Goal: Task Accomplishment & Management: Manage account settings

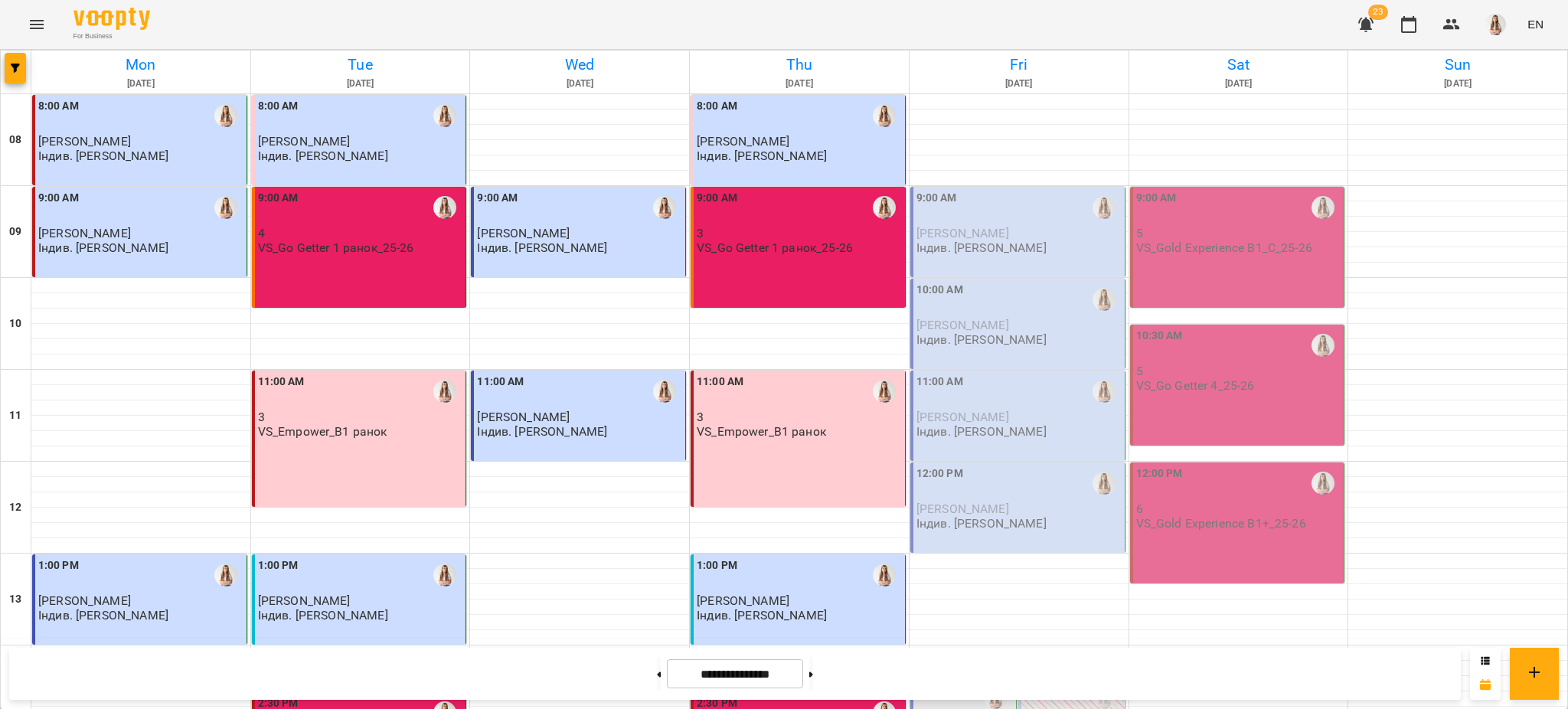
scroll to position [44, 0]
click at [31, 21] on icon "Menu" at bounding box center [37, 24] width 14 height 9
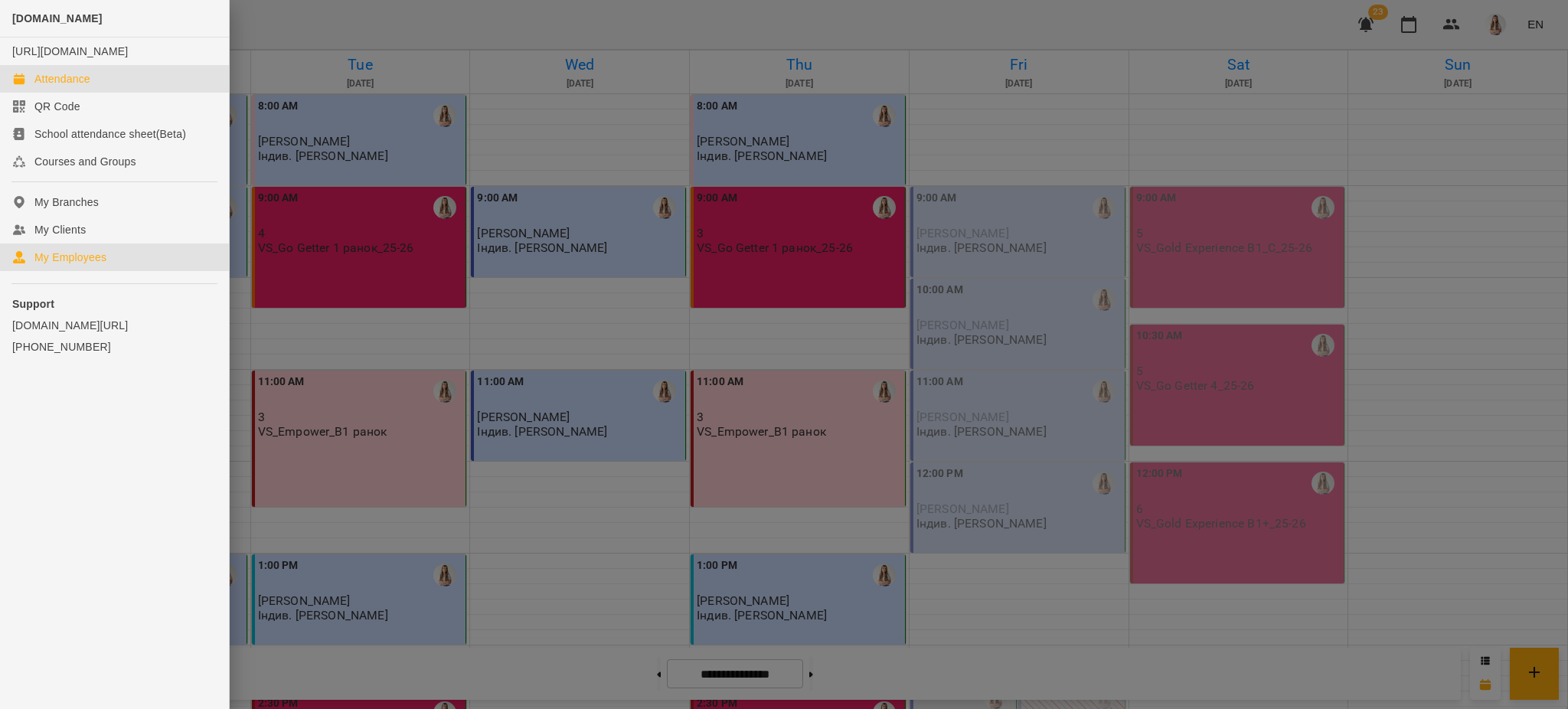
click at [52, 265] on div "My Employees" at bounding box center [70, 257] width 72 height 15
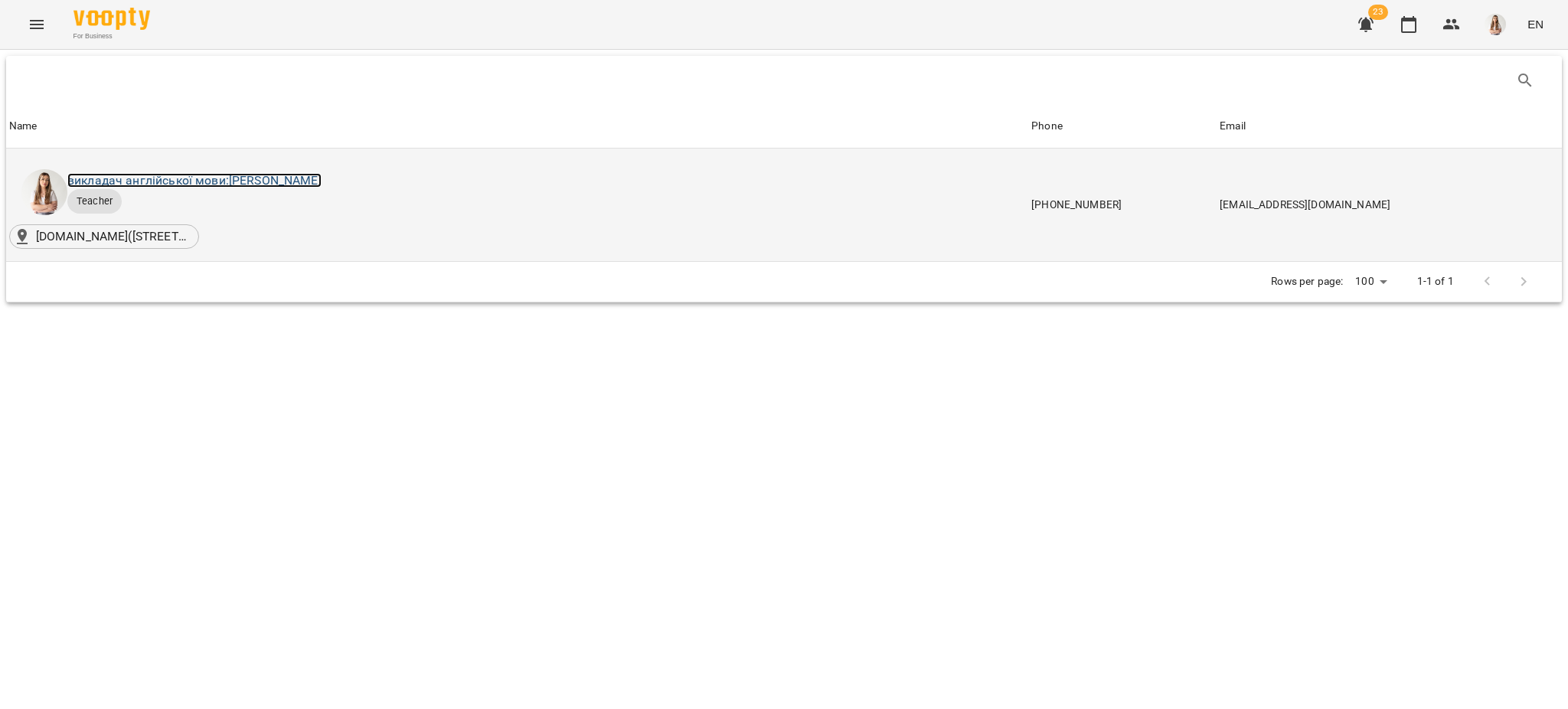
click at [321, 176] on link "викладач англійської мови: [PERSON_NAME]" at bounding box center [194, 180] width 254 height 14
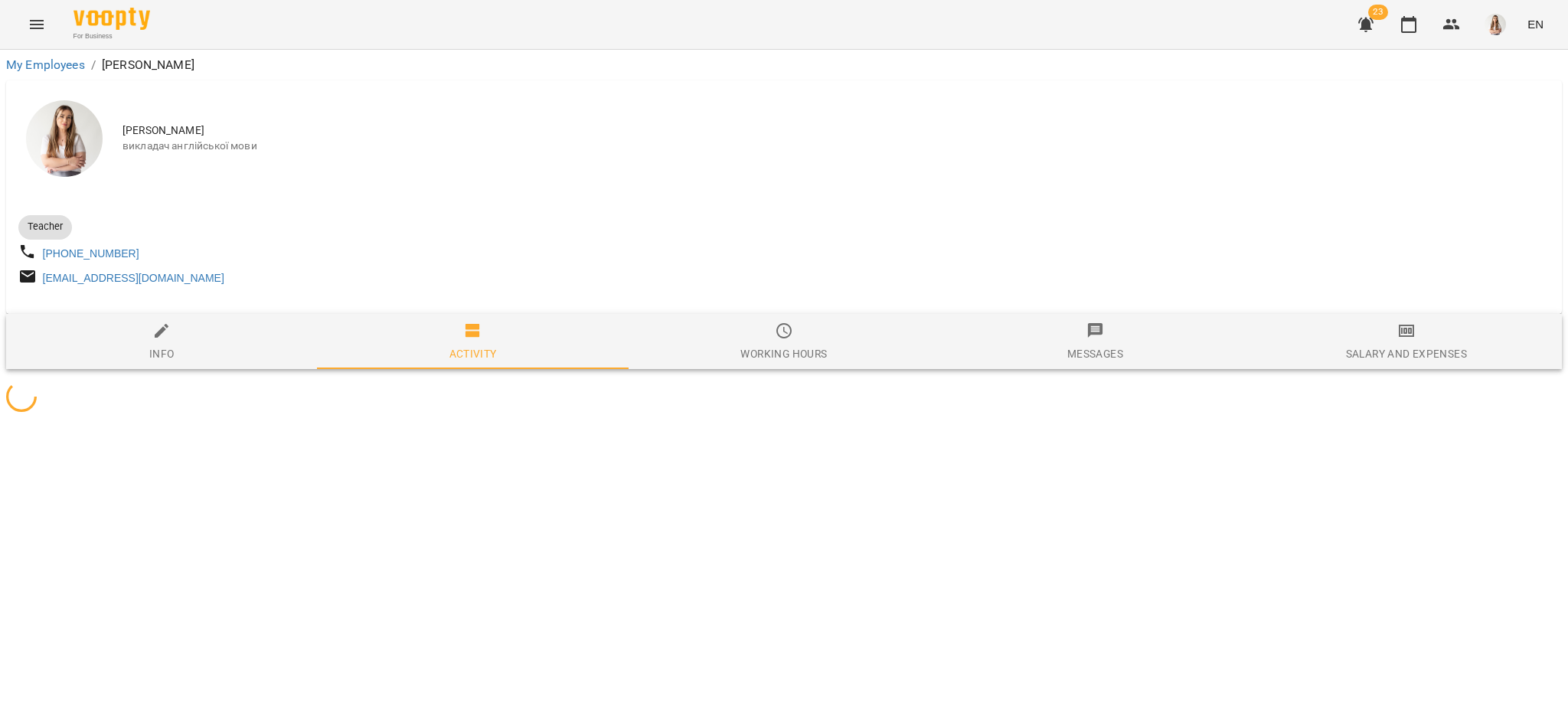
click at [1414, 382] on div "[PERSON_NAME] викладач англійської мови Teacher [PHONE_NUMBER] [EMAIL_ADDRESS][…" at bounding box center [784, 249] width 1561 height 343
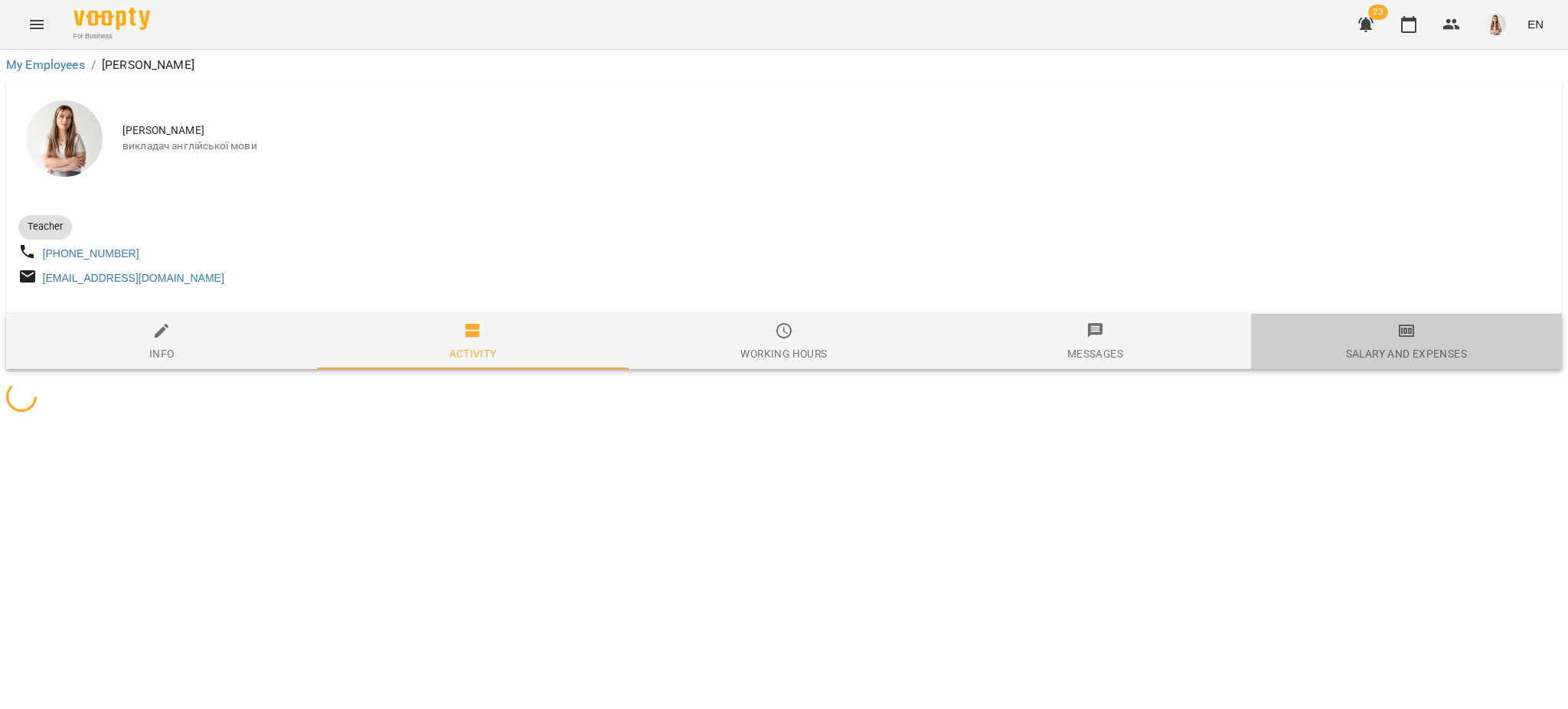
click at [1410, 353] on div "Salary and Expenses" at bounding box center [1406, 354] width 121 height 18
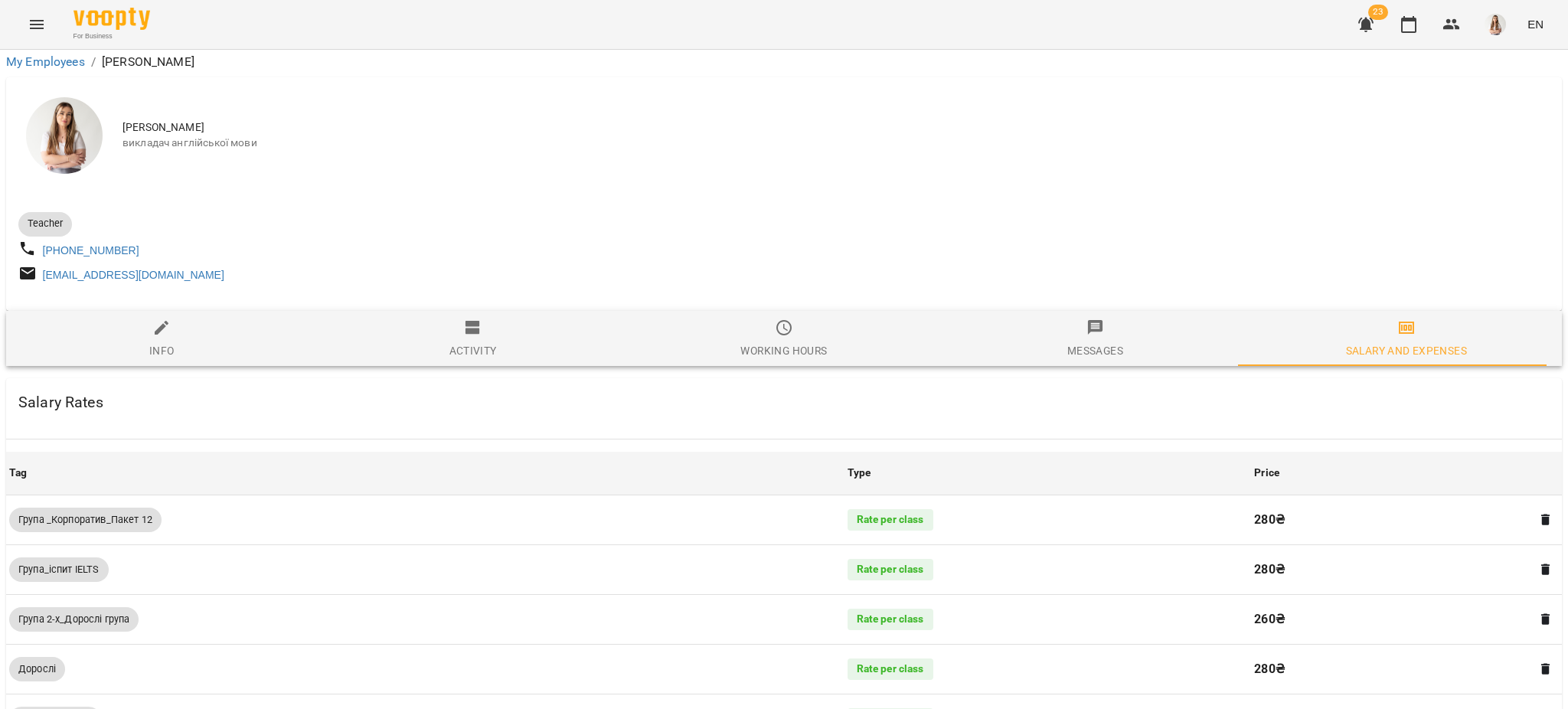
scroll to position [1072, 0]
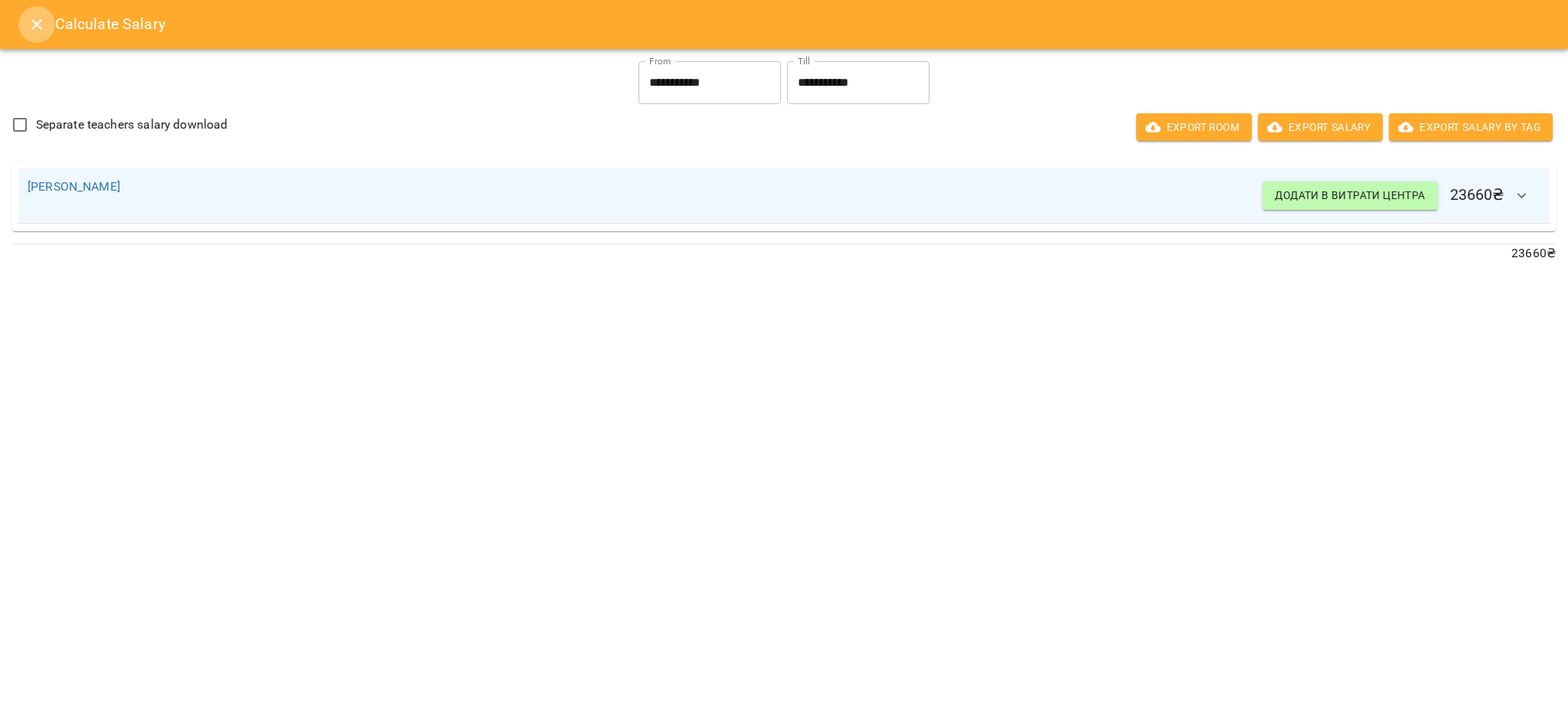
click at [29, 26] on icon "Close" at bounding box center [37, 24] width 18 height 18
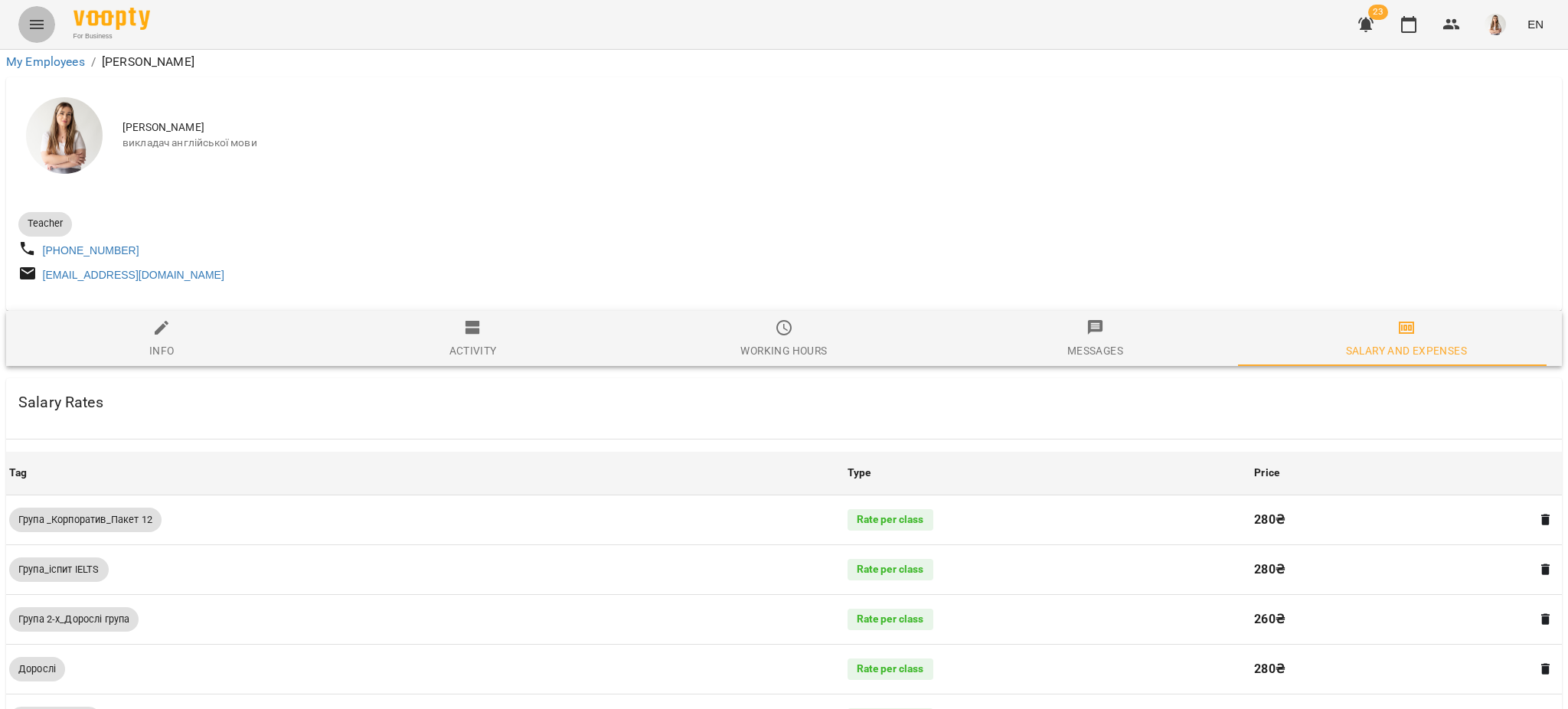
click at [29, 26] on icon "Menu" at bounding box center [37, 24] width 18 height 18
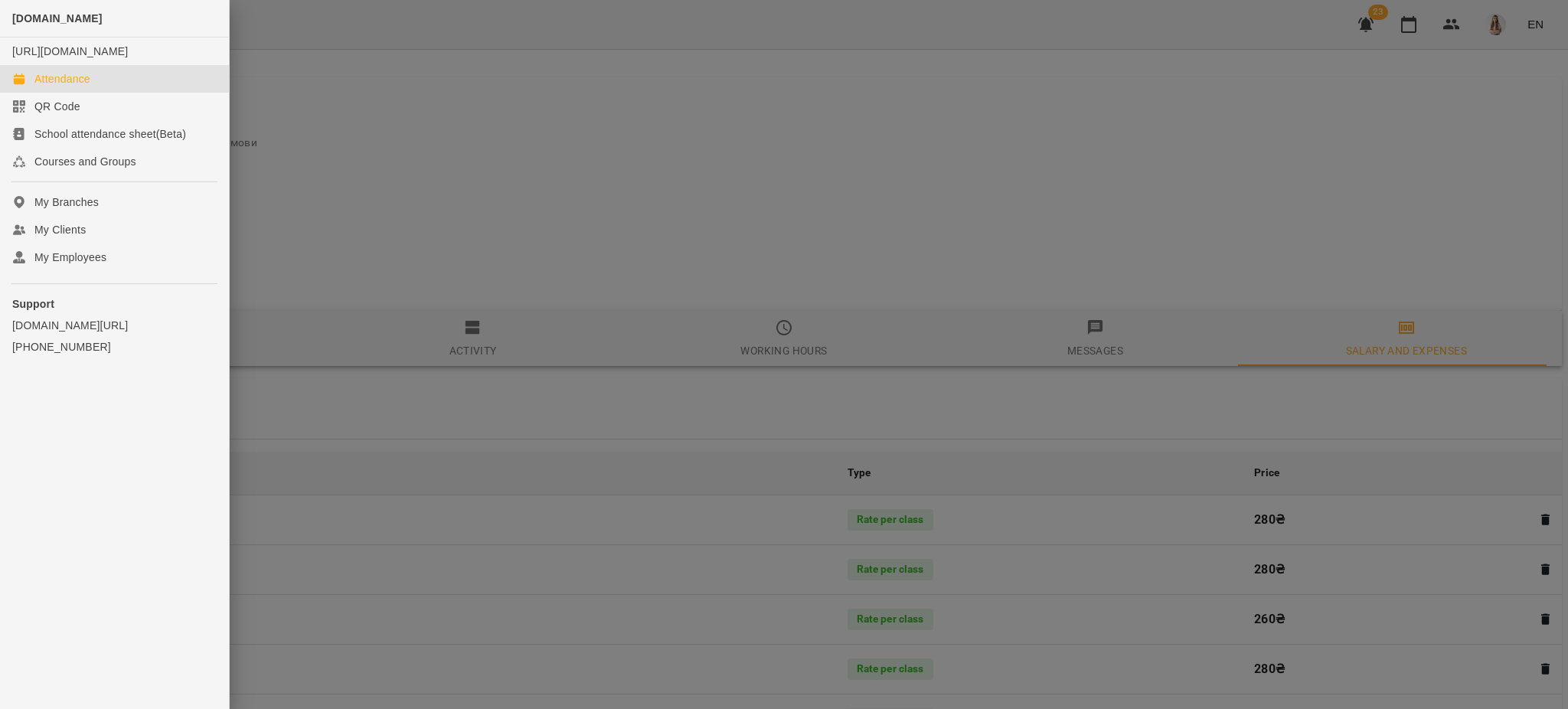
click at [57, 87] on div "Attendance" at bounding box center [62, 78] width 56 height 15
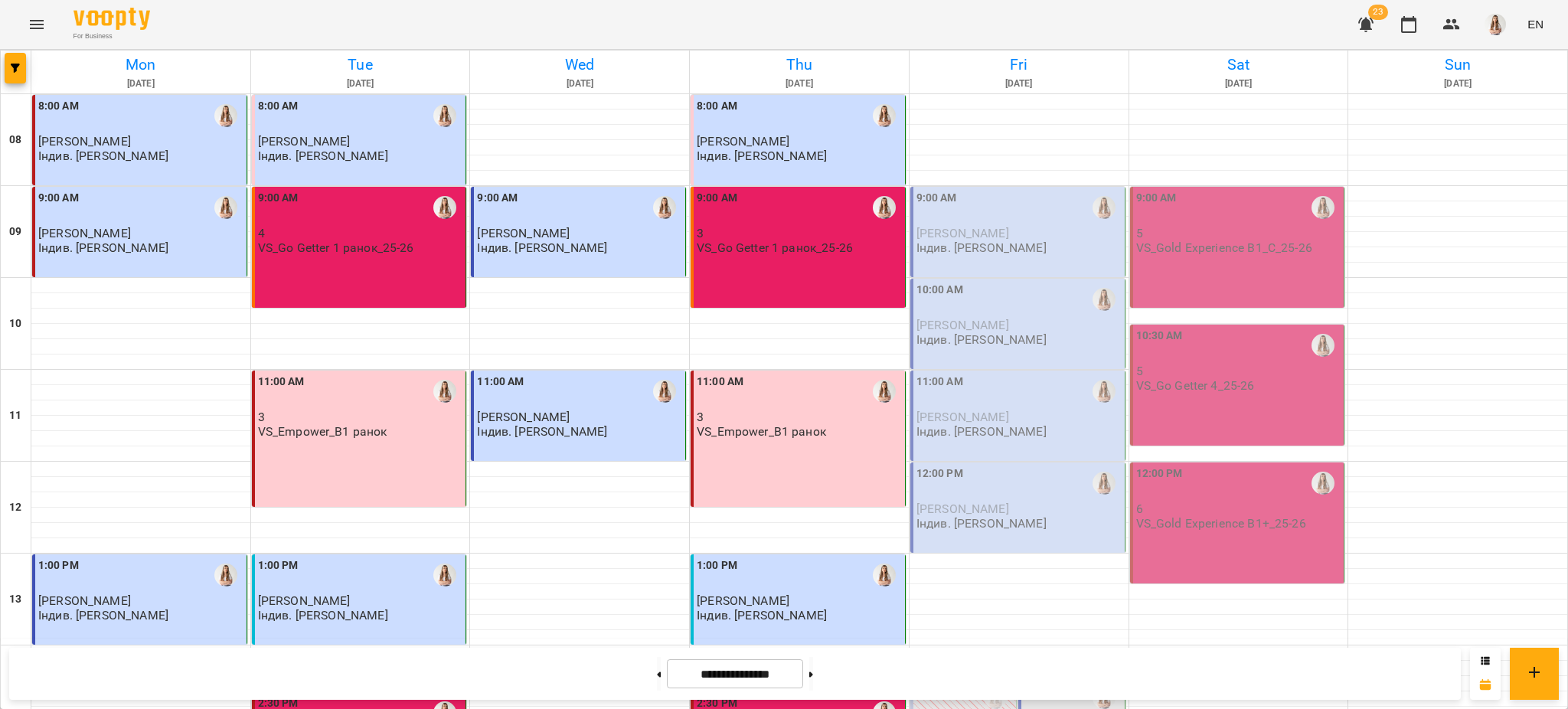
click at [959, 231] on span "[PERSON_NAME]" at bounding box center [962, 232] width 92 height 14
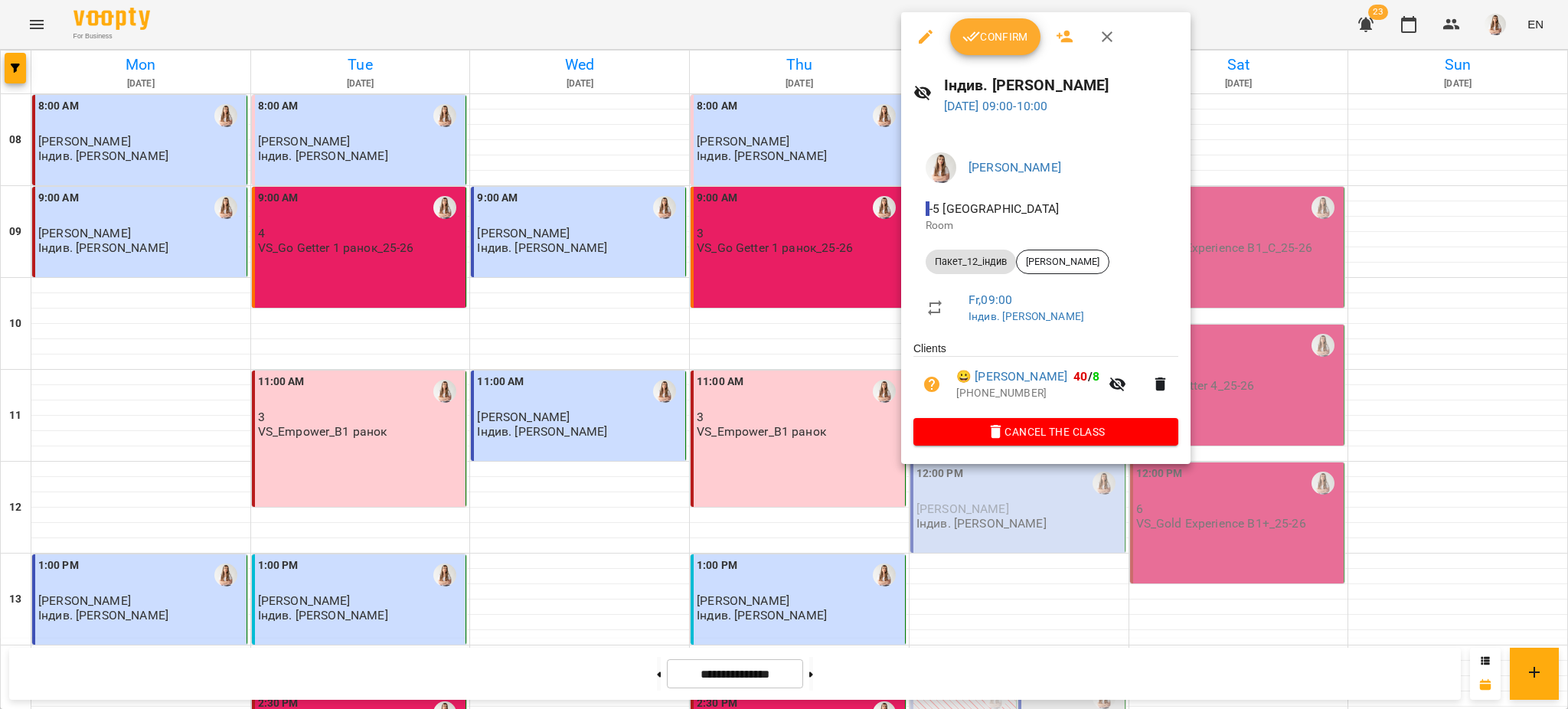
click at [990, 40] on span "Confirm" at bounding box center [994, 37] width 66 height 18
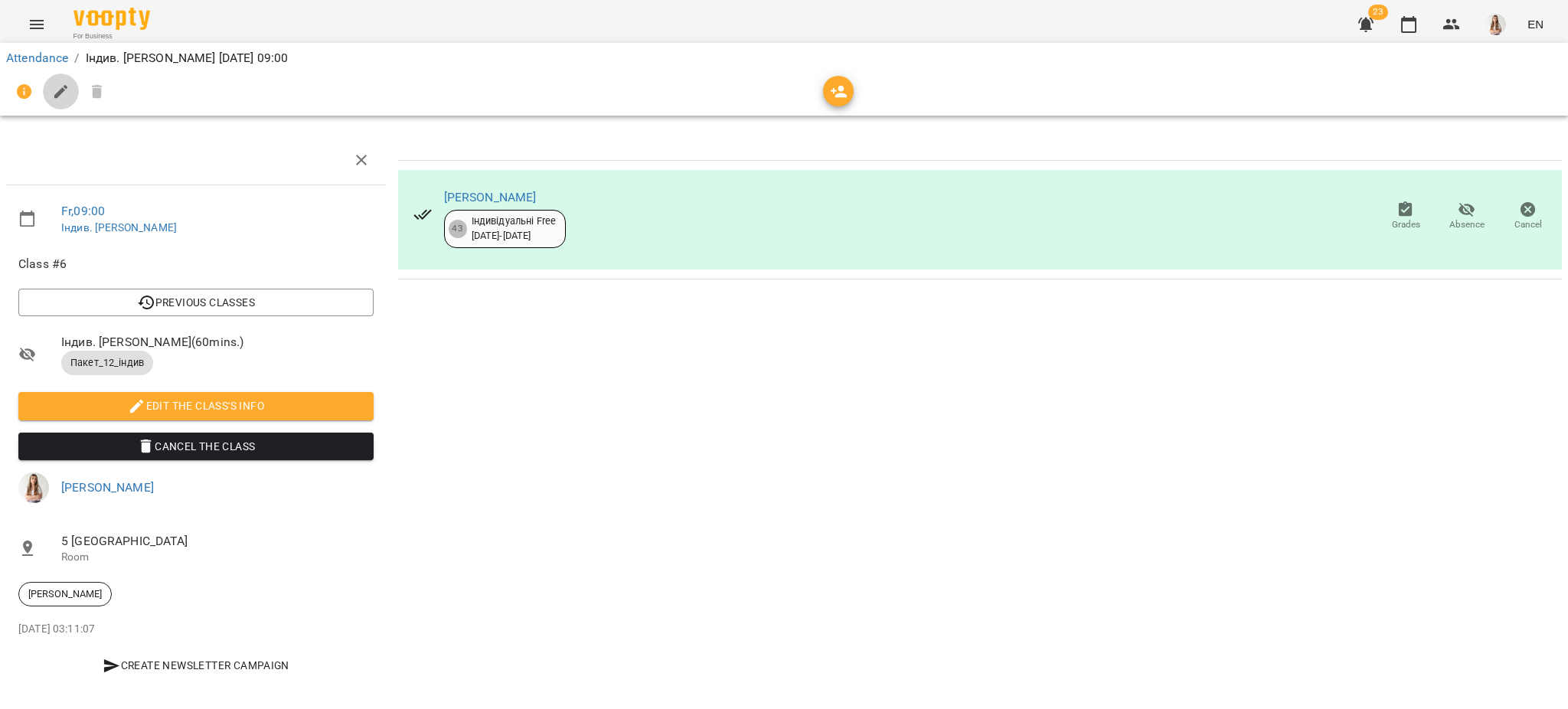
click at [52, 82] on icon "button" at bounding box center [62, 92] width 18 height 18
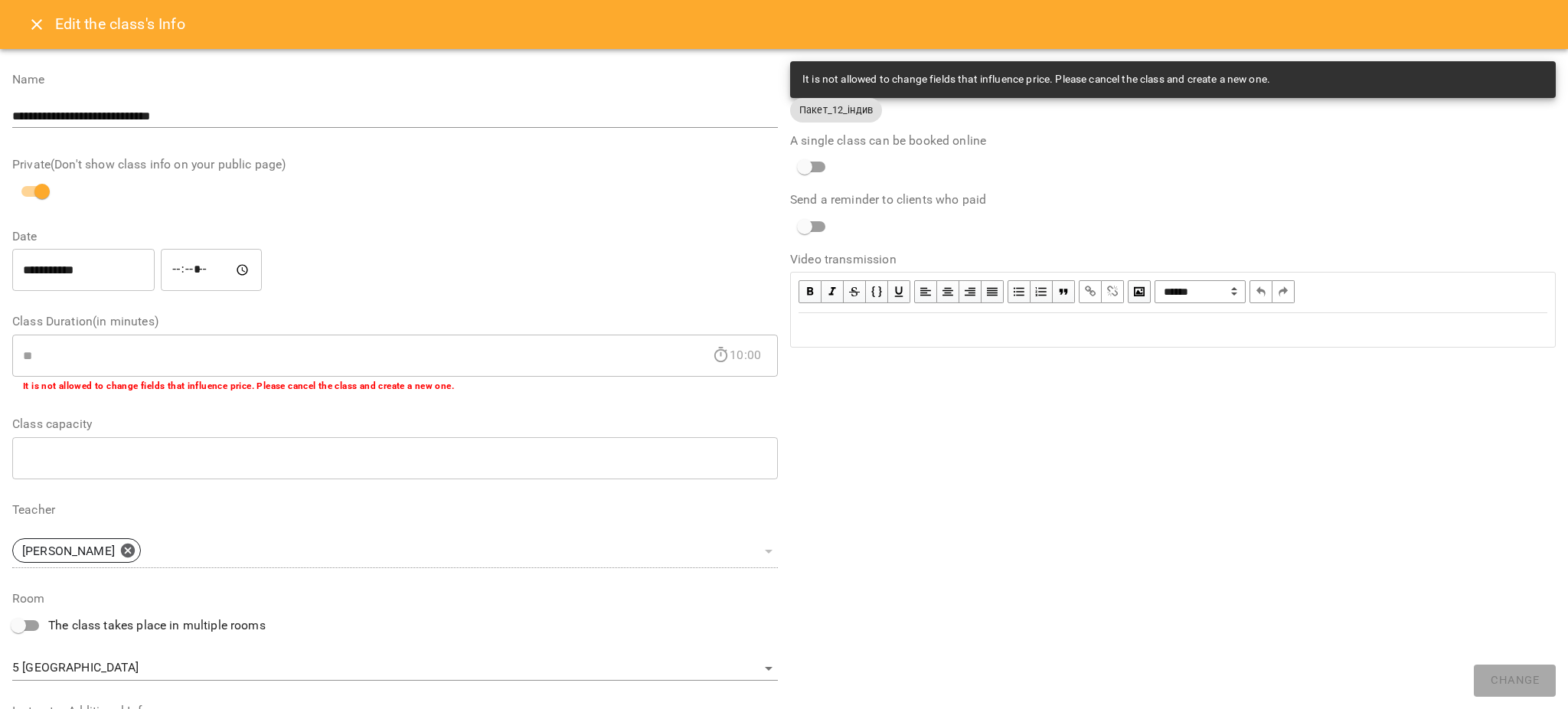
click at [823, 327] on div "Edit text" at bounding box center [1172, 330] width 749 height 18
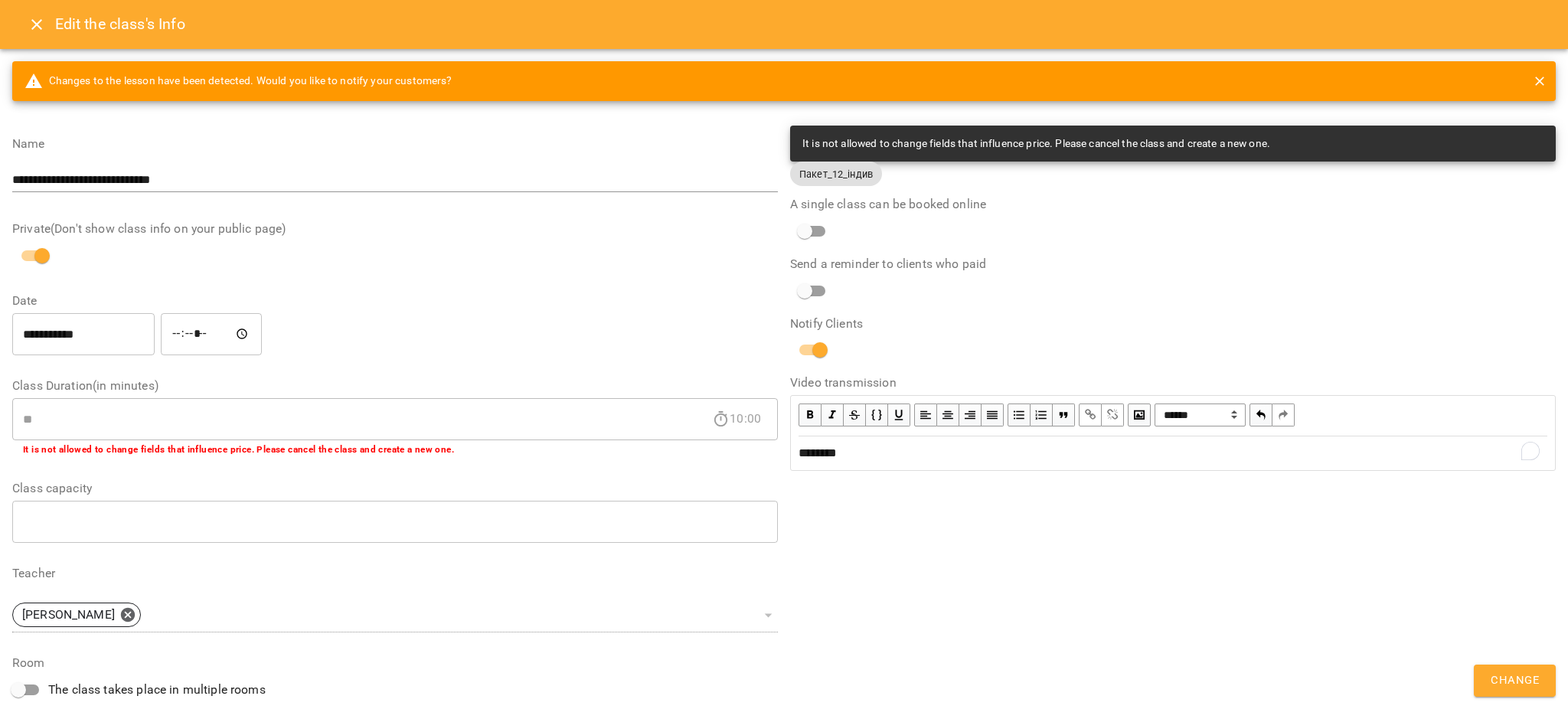
click at [1515, 677] on span "Change" at bounding box center [1515, 681] width 48 height 20
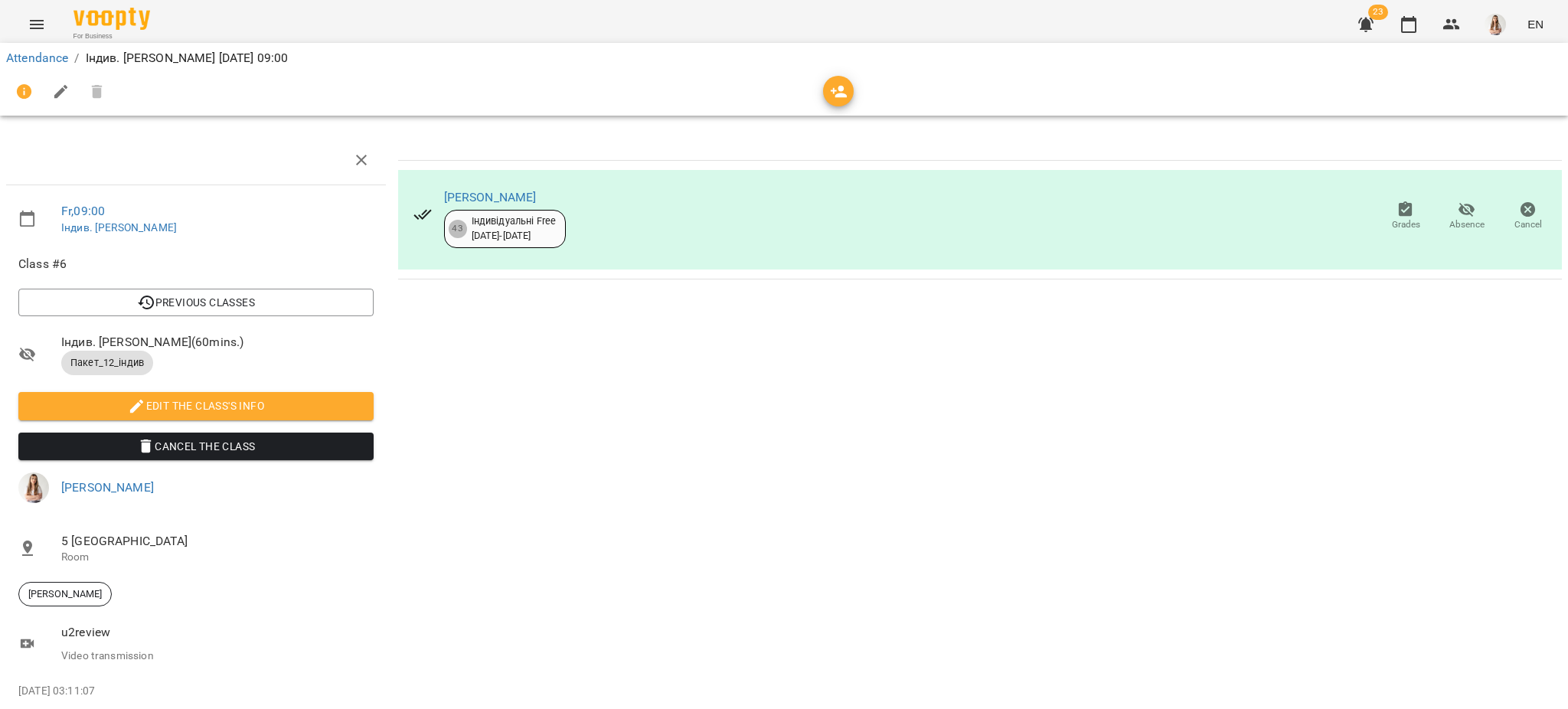
click at [47, 21] on button "Menu" at bounding box center [37, 24] width 37 height 37
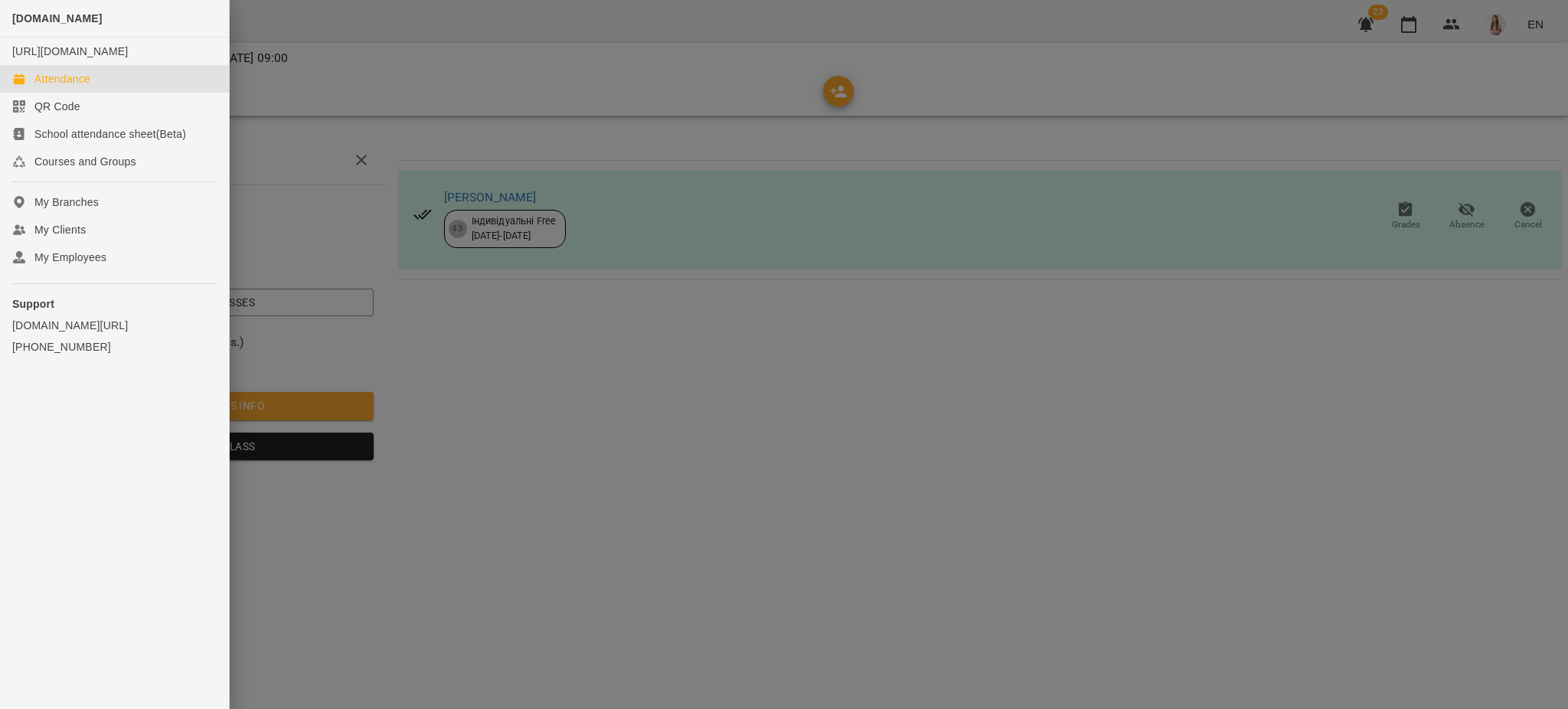
click at [67, 87] on div "Attendance" at bounding box center [62, 78] width 56 height 15
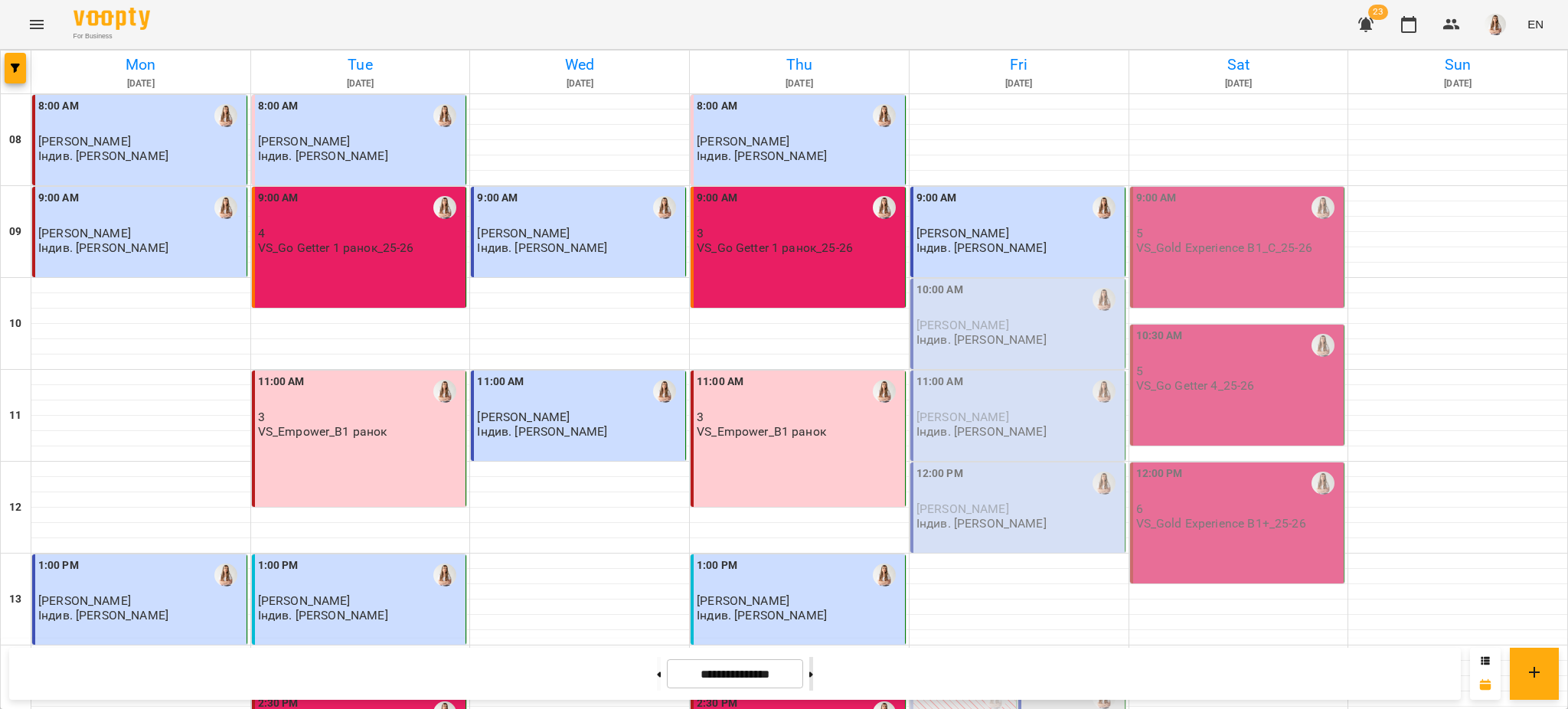
click at [813, 680] on button at bounding box center [811, 674] width 4 height 33
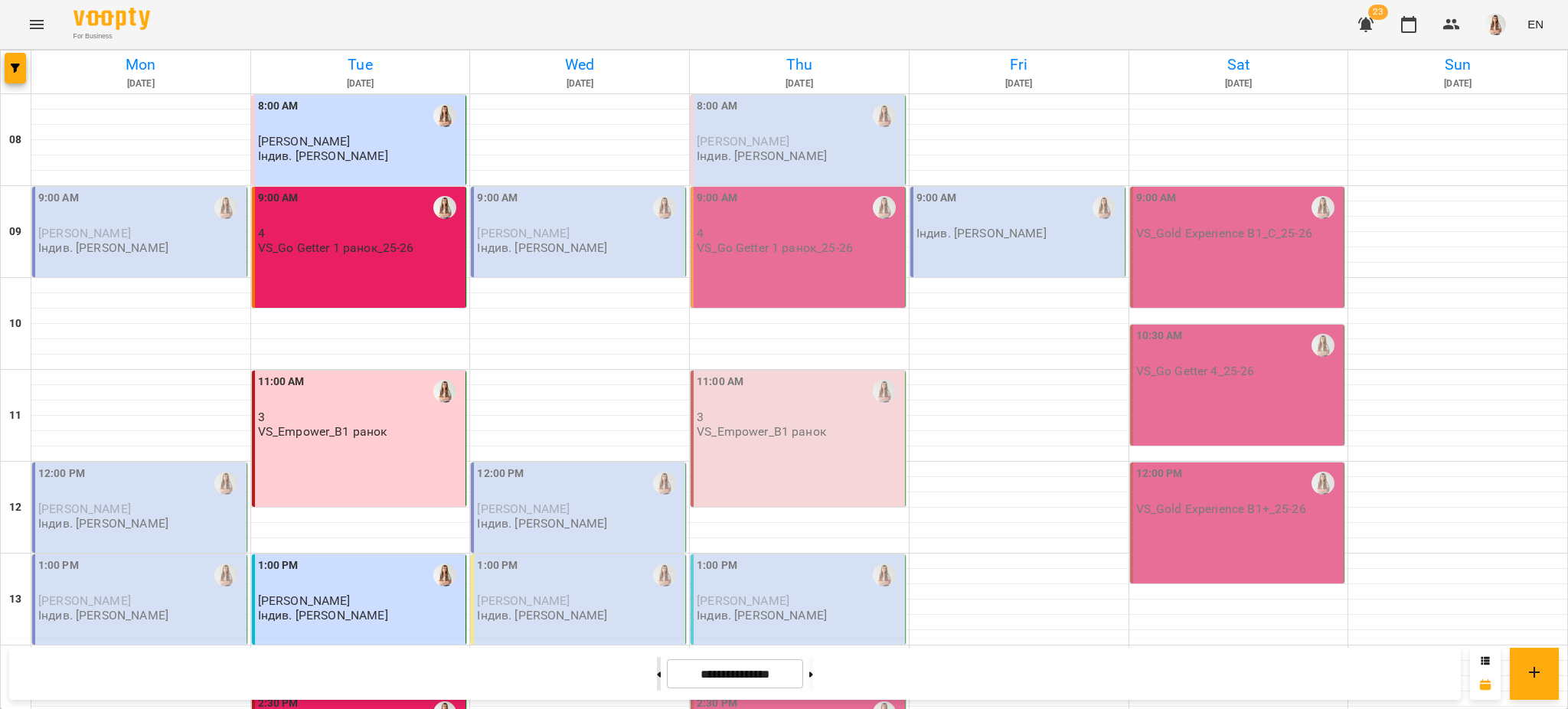
click at [657, 677] on button at bounding box center [659, 674] width 4 height 33
type input "**********"
